Goal: Check status: Check status

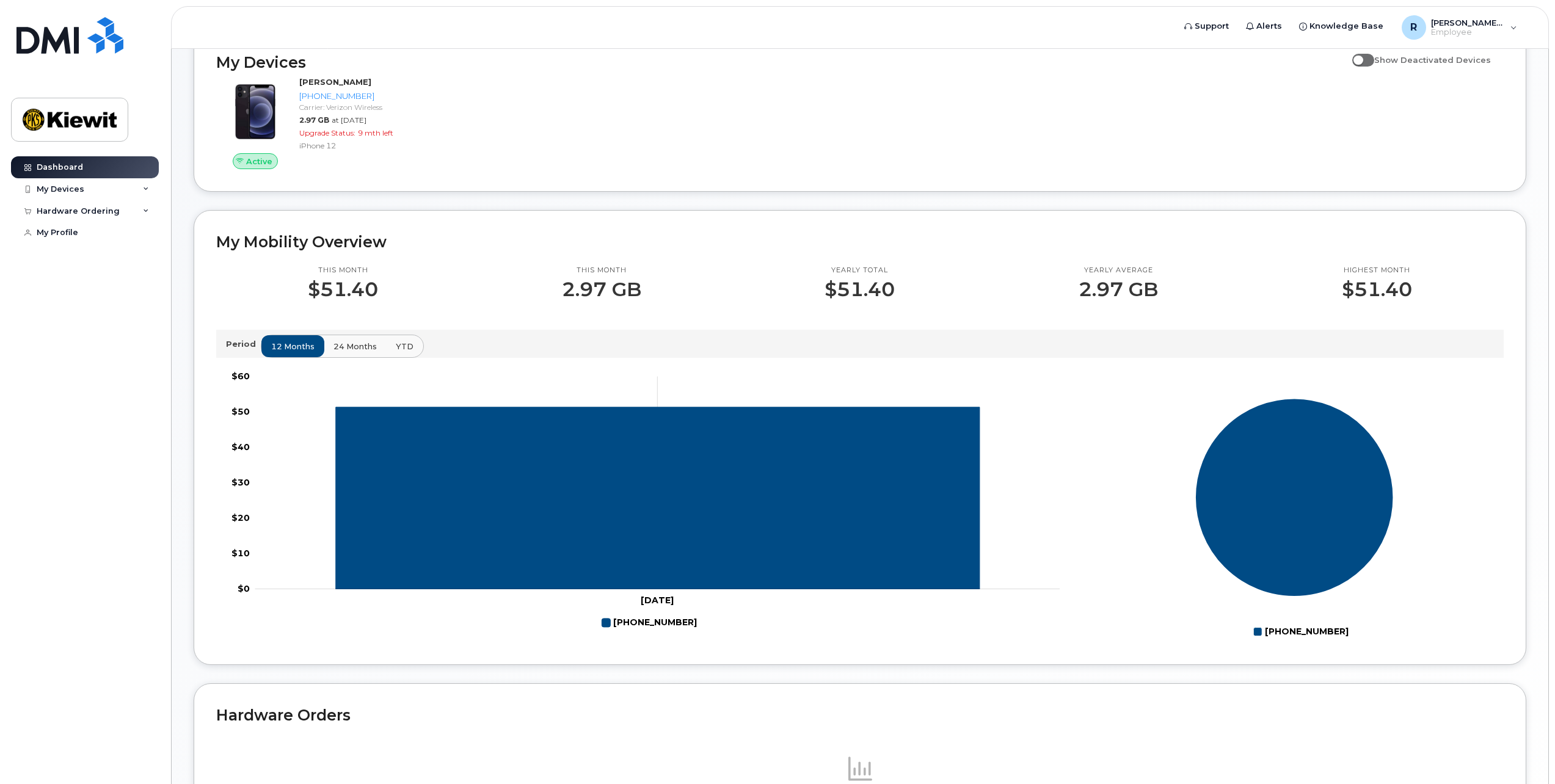
scroll to position [183, 0]
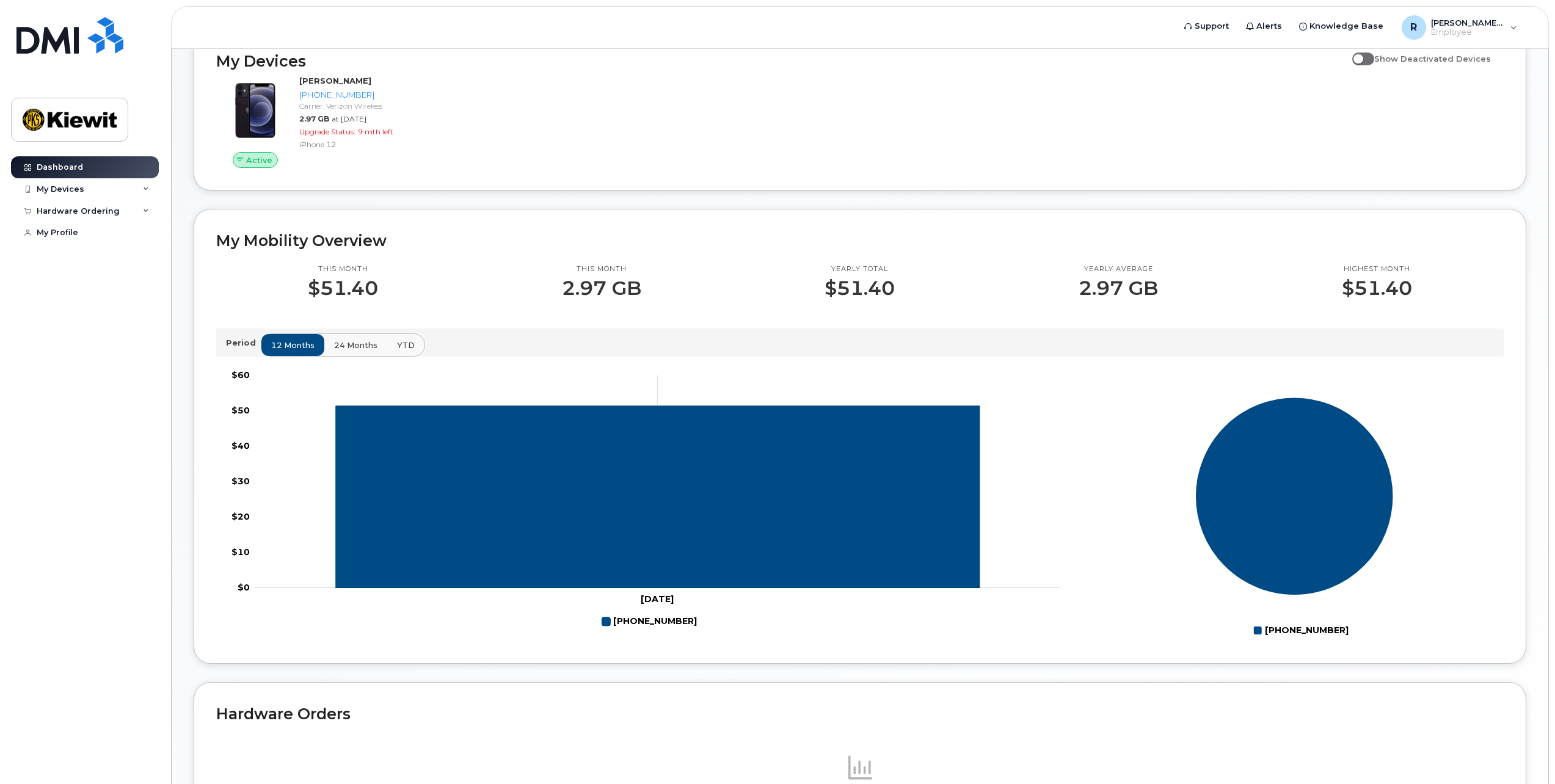
click at [339, 340] on span "24 months" at bounding box center [355, 345] width 43 height 12
click at [402, 342] on span "YTD" at bounding box center [405, 345] width 18 height 12
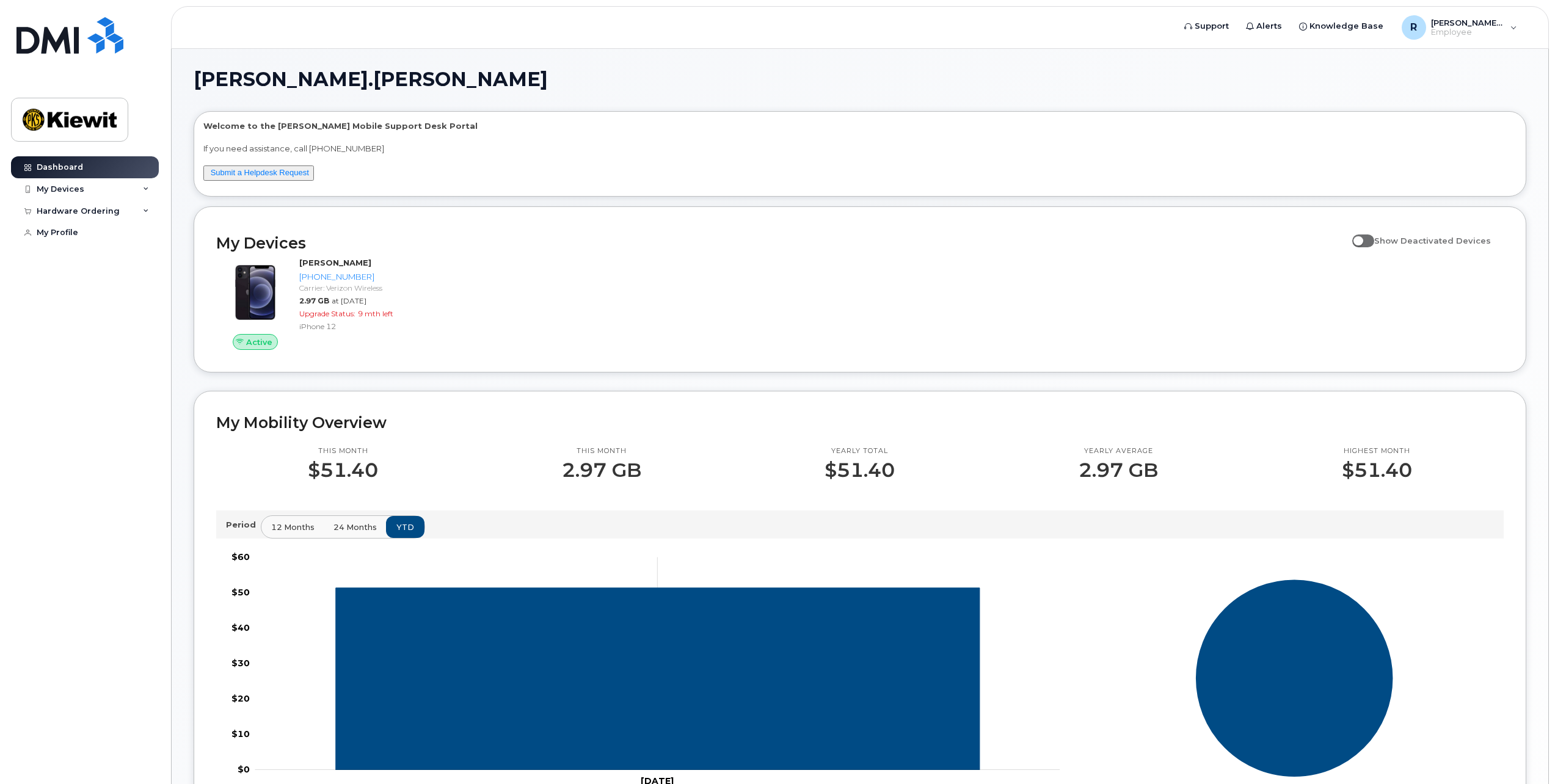
scroll to position [0, 0]
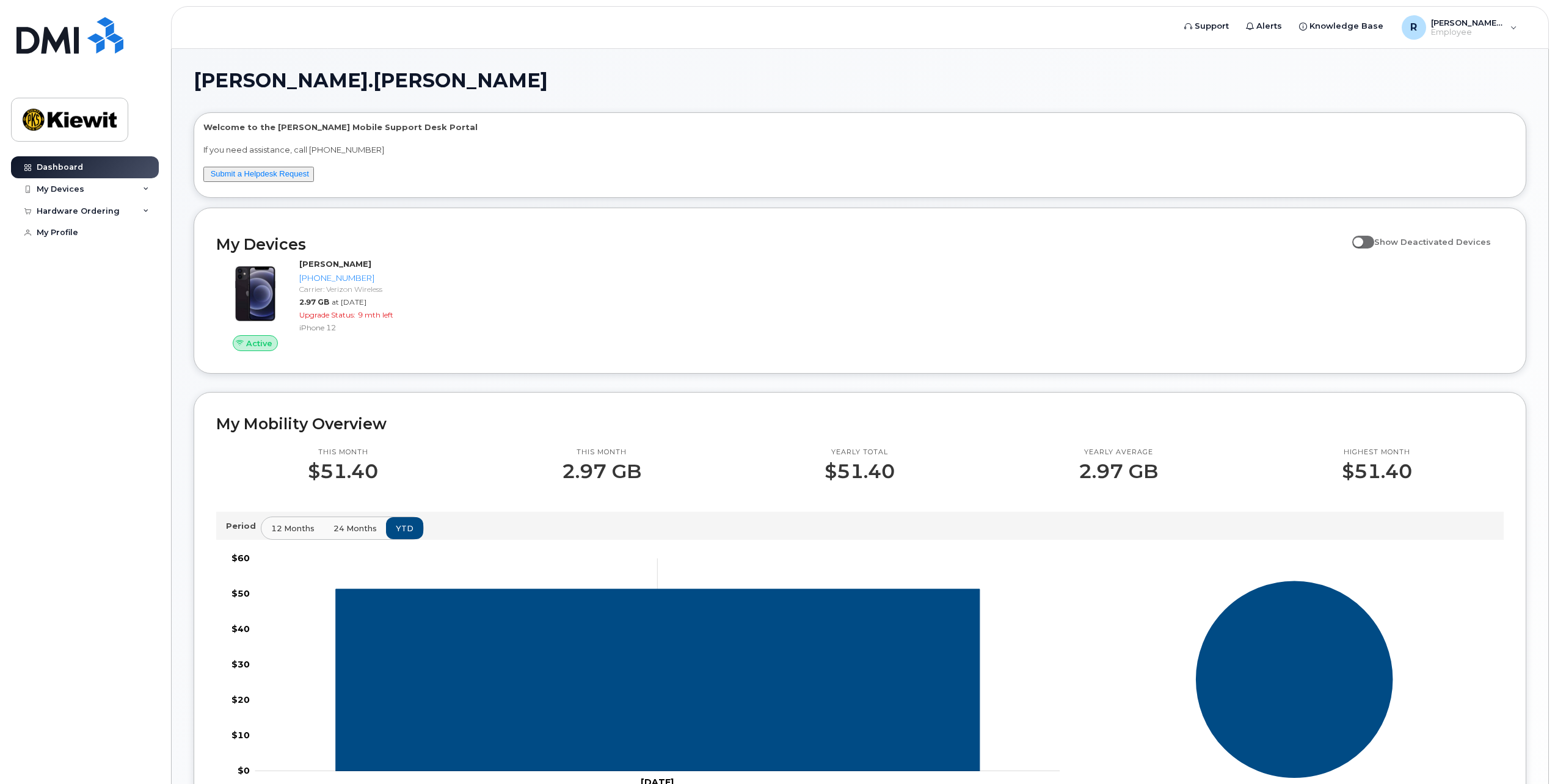
click at [1374, 240] on span at bounding box center [1363, 242] width 22 height 12
click at [1362, 240] on input "Show Deactivated Devices" at bounding box center [1357, 235] width 10 height 10
click at [1374, 240] on span at bounding box center [1363, 242] width 22 height 12
click at [1362, 240] on input "Show Deactivated Devices" at bounding box center [1357, 235] width 10 height 10
checkbox input "false"
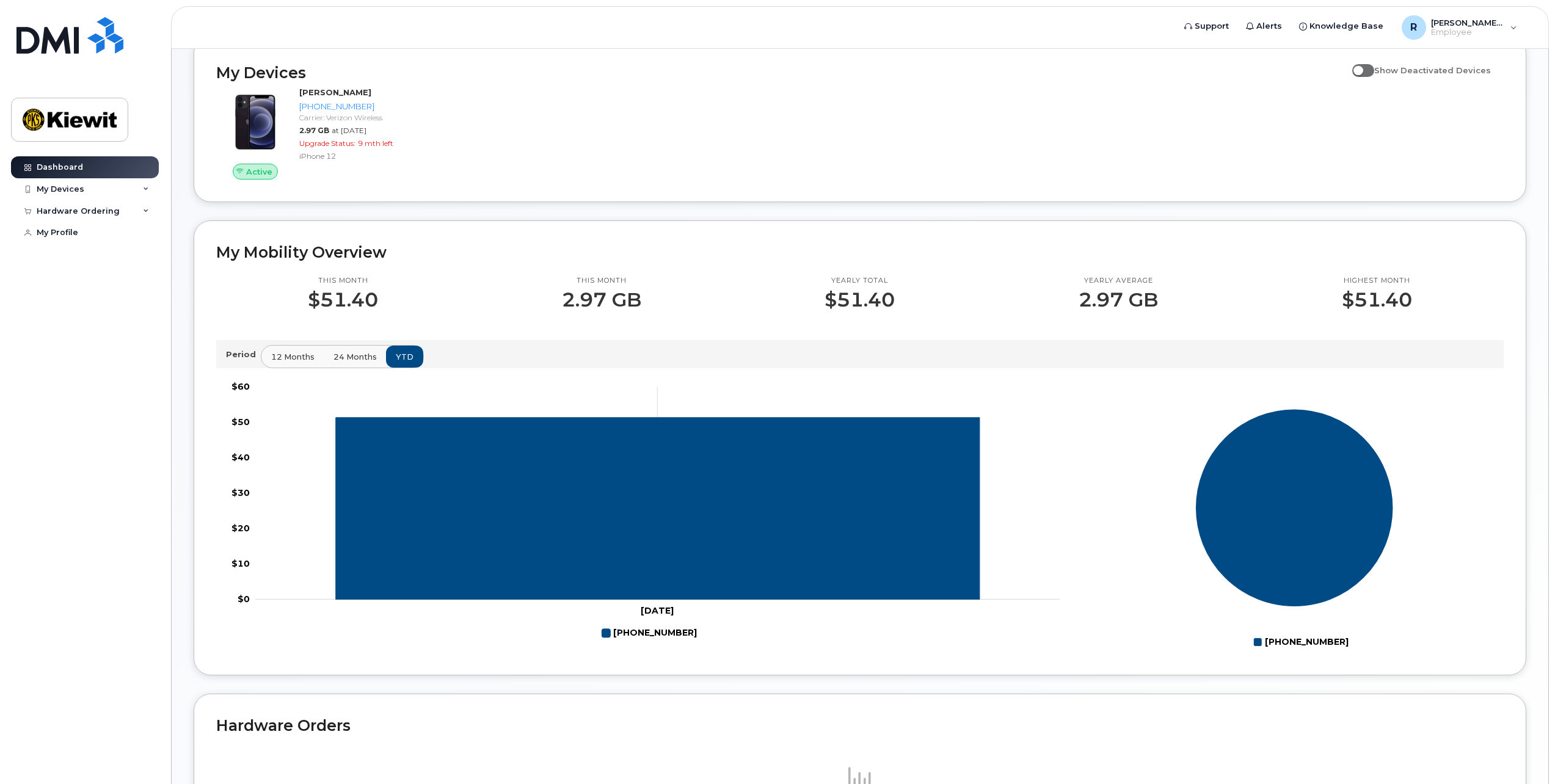
scroll to position [183, 0]
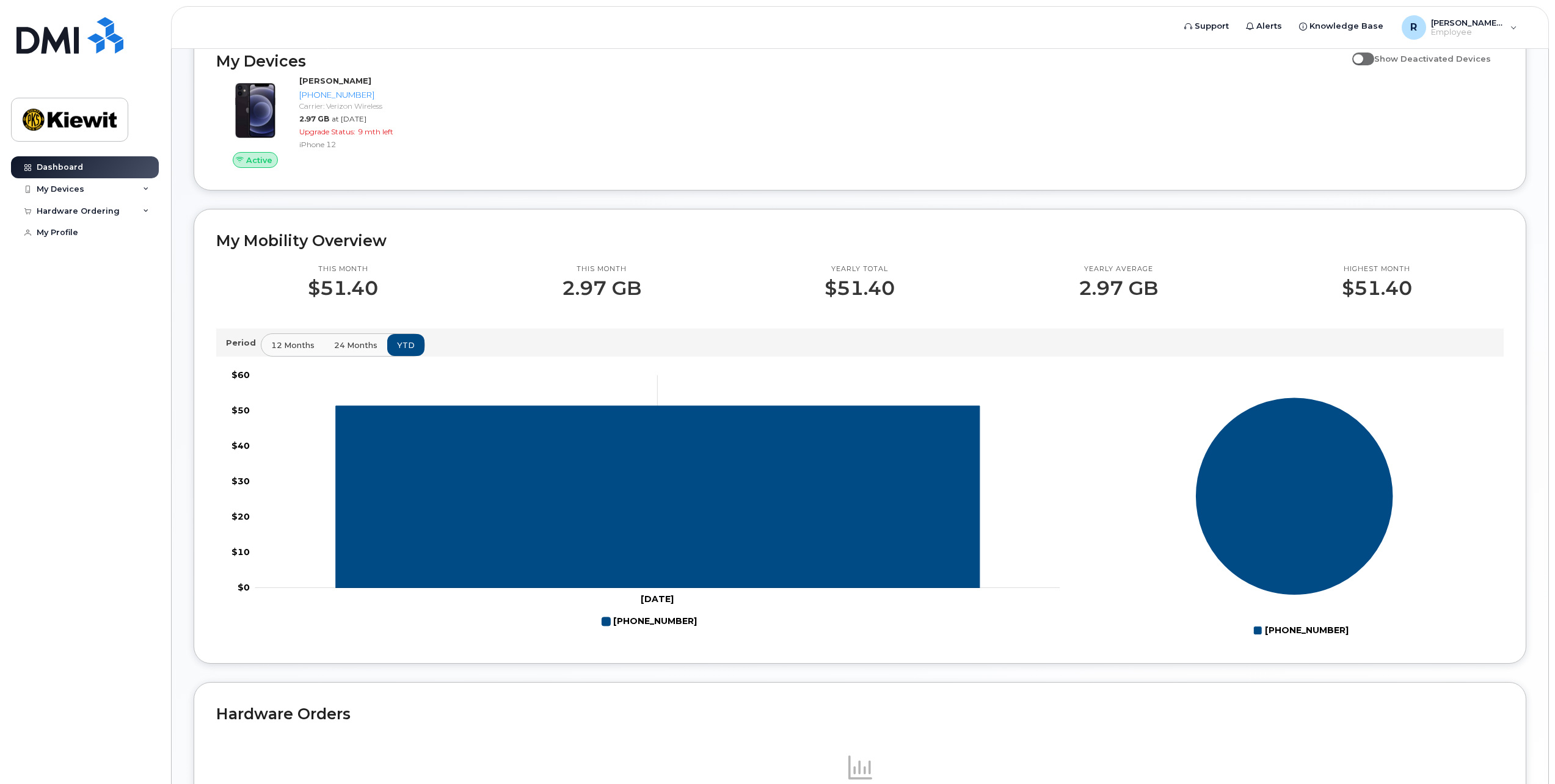
click at [341, 344] on span "24 months" at bounding box center [355, 345] width 43 height 12
click at [298, 344] on span "12 months" at bounding box center [294, 345] width 43 height 12
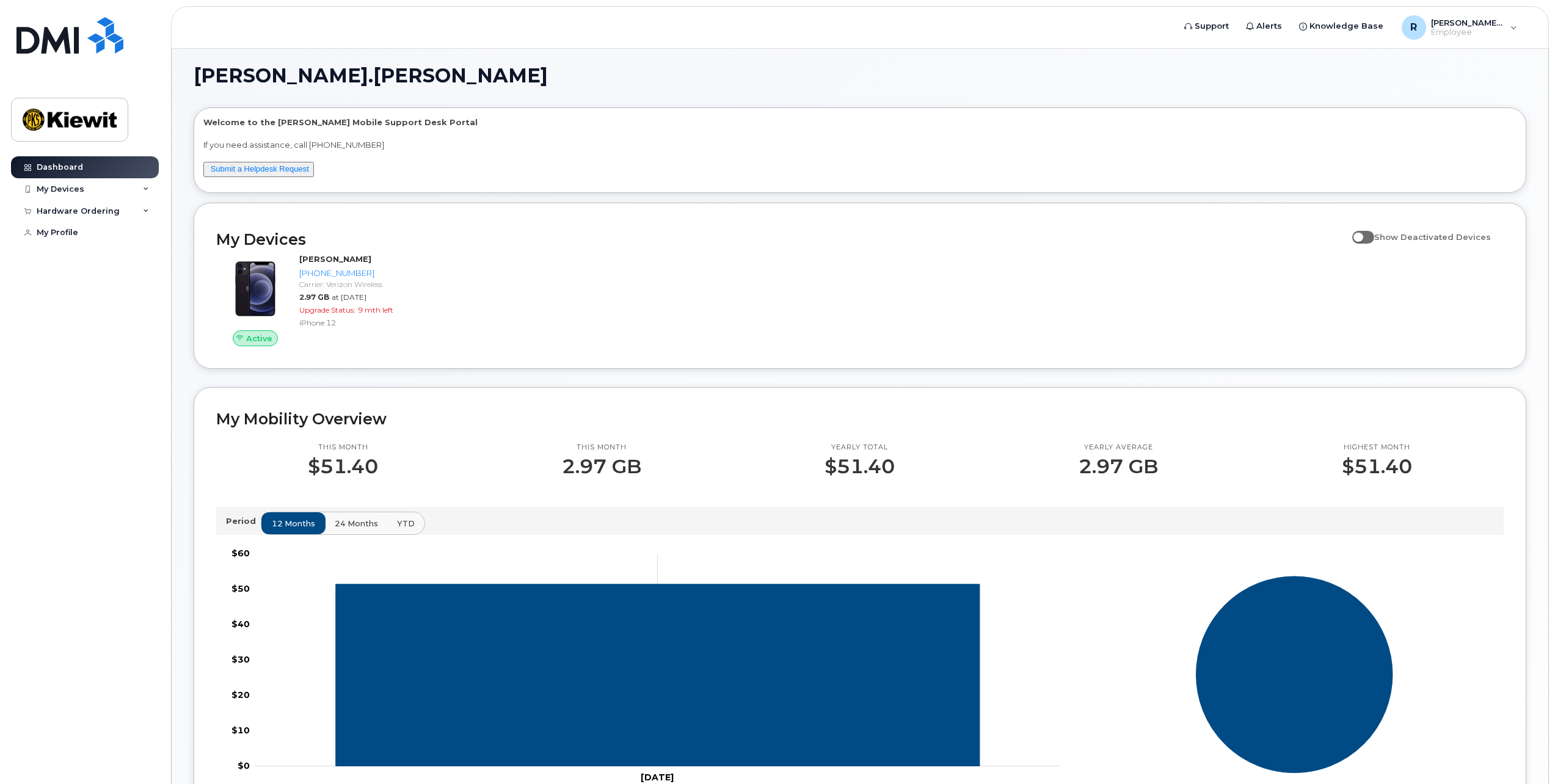
scroll to position [0, 0]
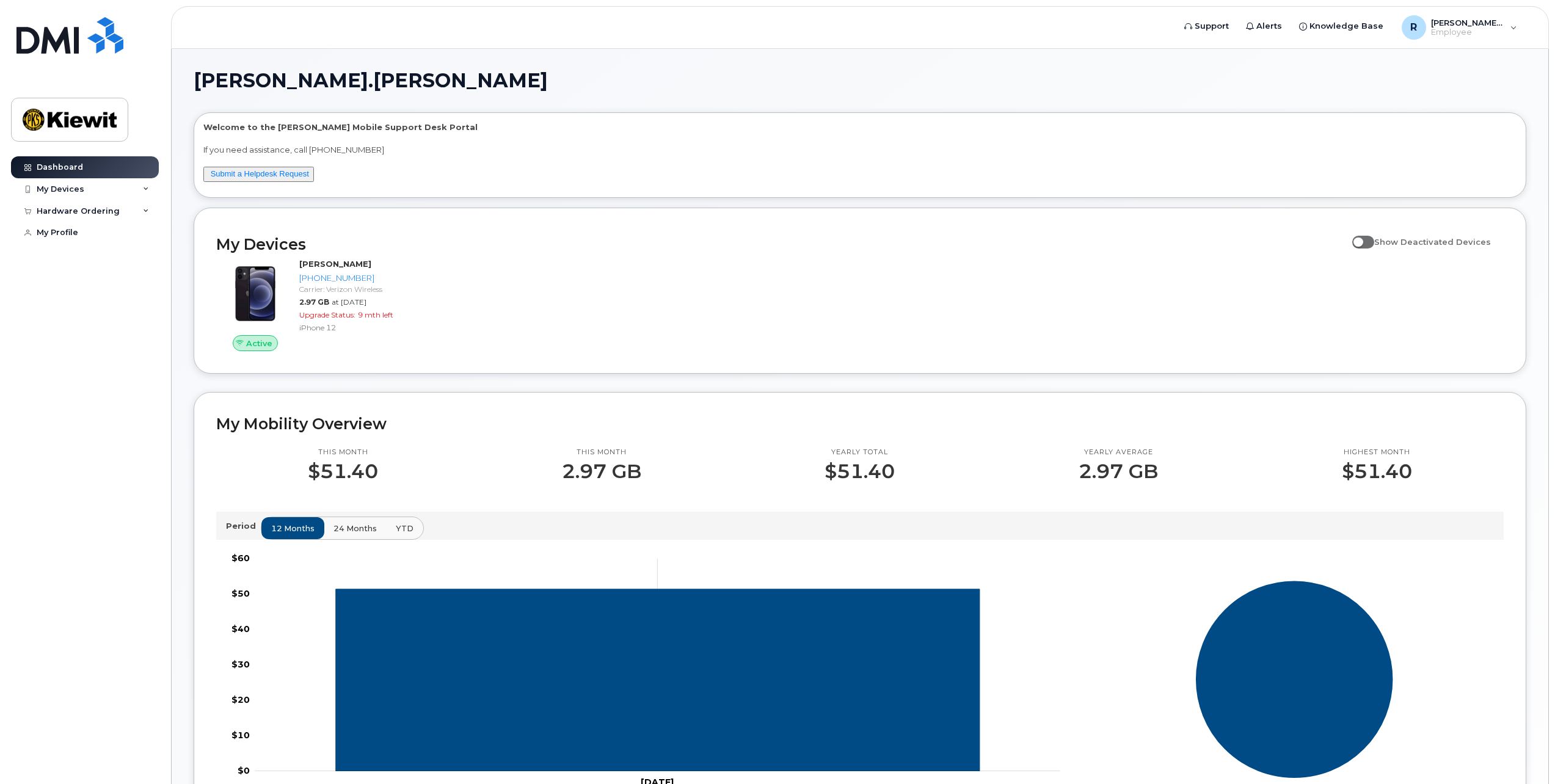
click at [151, 215] on div "Hardware Ordering" at bounding box center [85, 211] width 148 height 22
click at [152, 188] on div "My Devices" at bounding box center [85, 190] width 148 height 22
